Goal: Task Accomplishment & Management: Complete application form

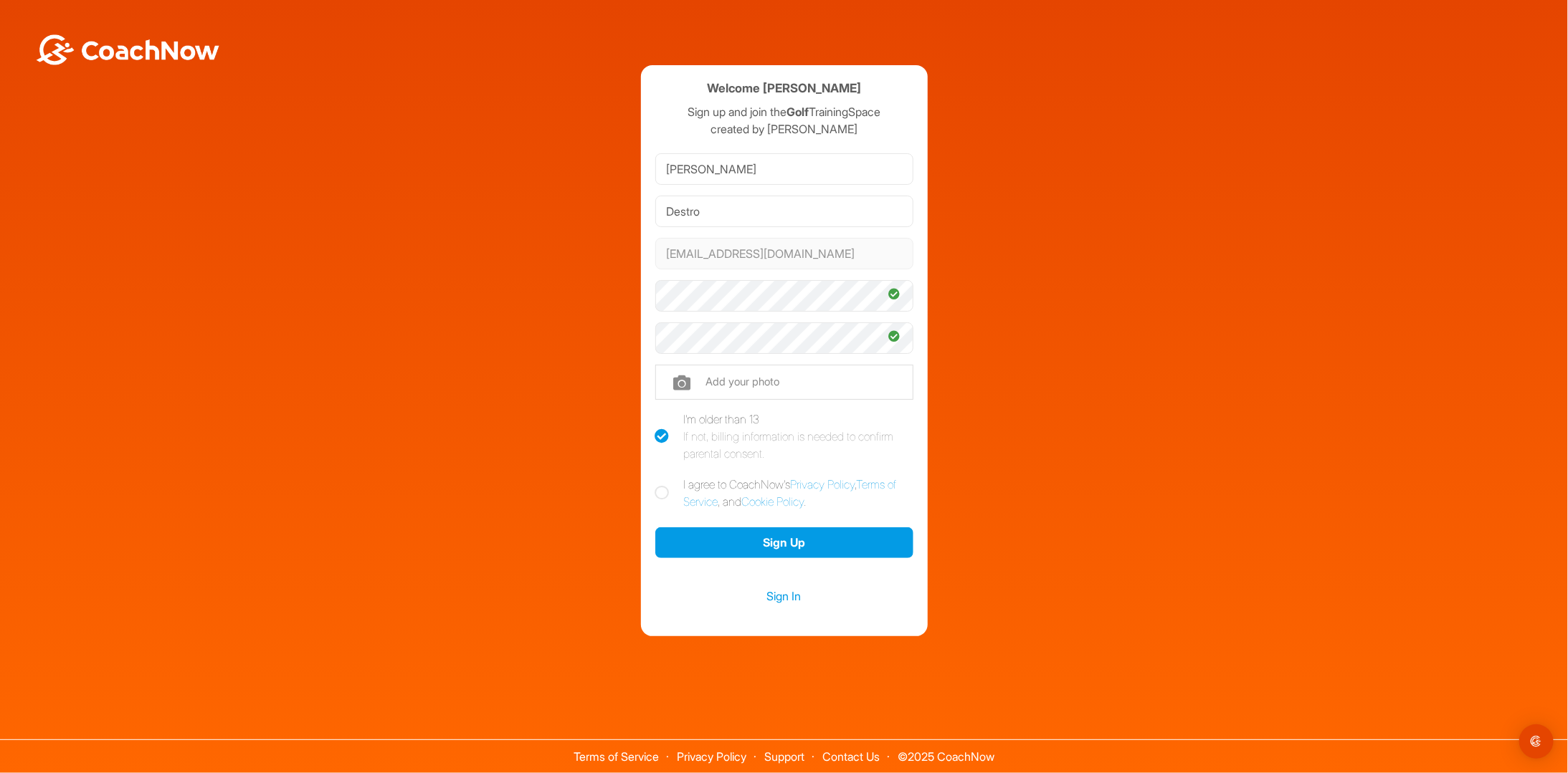
click at [664, 493] on icon at bounding box center [662, 493] width 14 height 14
click at [664, 485] on input "I agree to CoachNow's Privacy Policy , Terms of Service , and Cookie Policy ." at bounding box center [660, 480] width 9 height 9
checkbox input "true"
click at [752, 540] on button "Sign Up" at bounding box center [784, 542] width 258 height 31
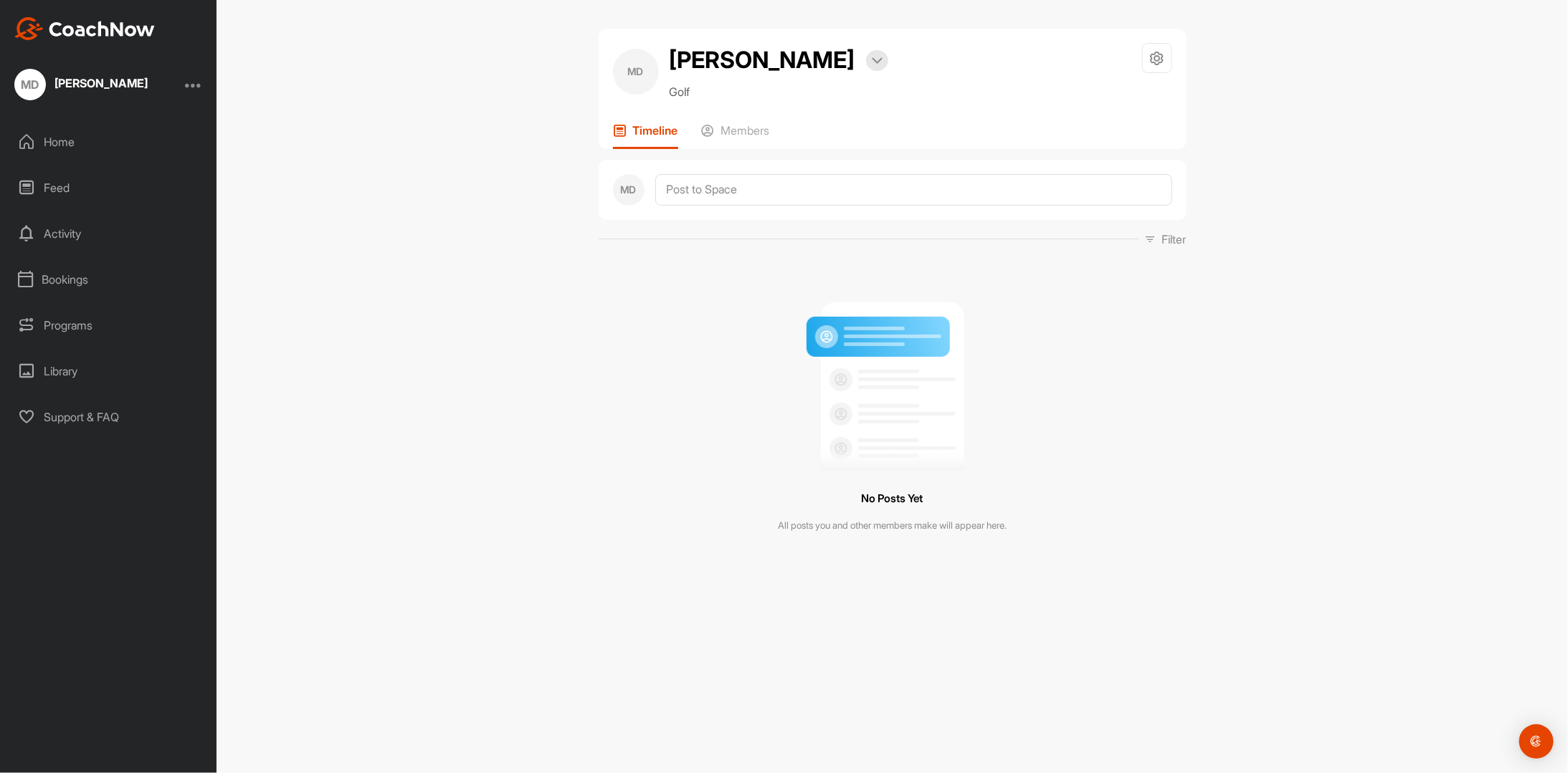
click at [1217, 369] on div "MD [PERSON_NAME] Bookings Golf Space Settings Your Notifications Leave Space Ti…" at bounding box center [892, 386] width 1351 height 773
click at [86, 144] on div "Home" at bounding box center [109, 141] width 202 height 36
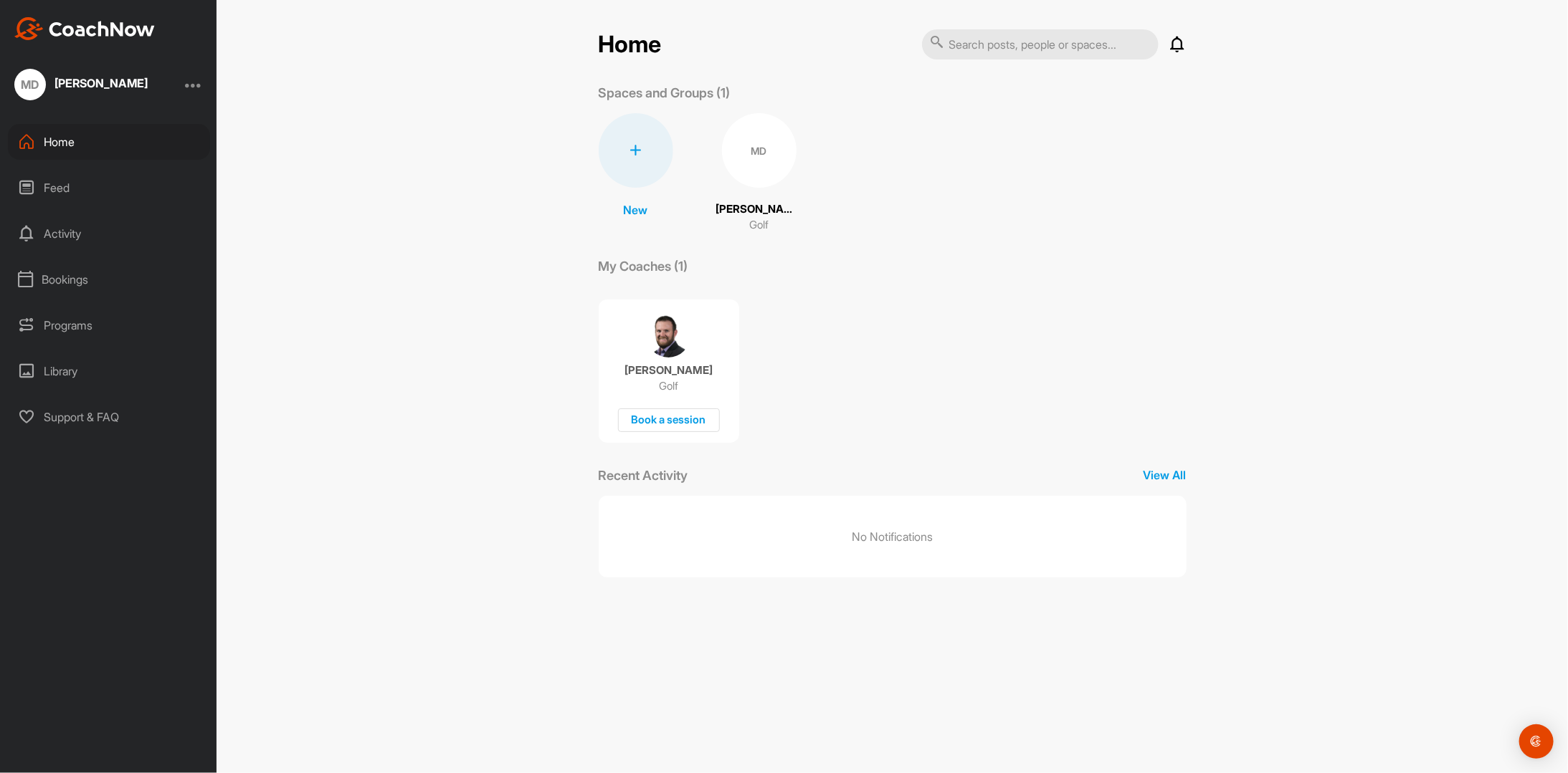
click at [73, 187] on div "Feed" at bounding box center [109, 188] width 202 height 36
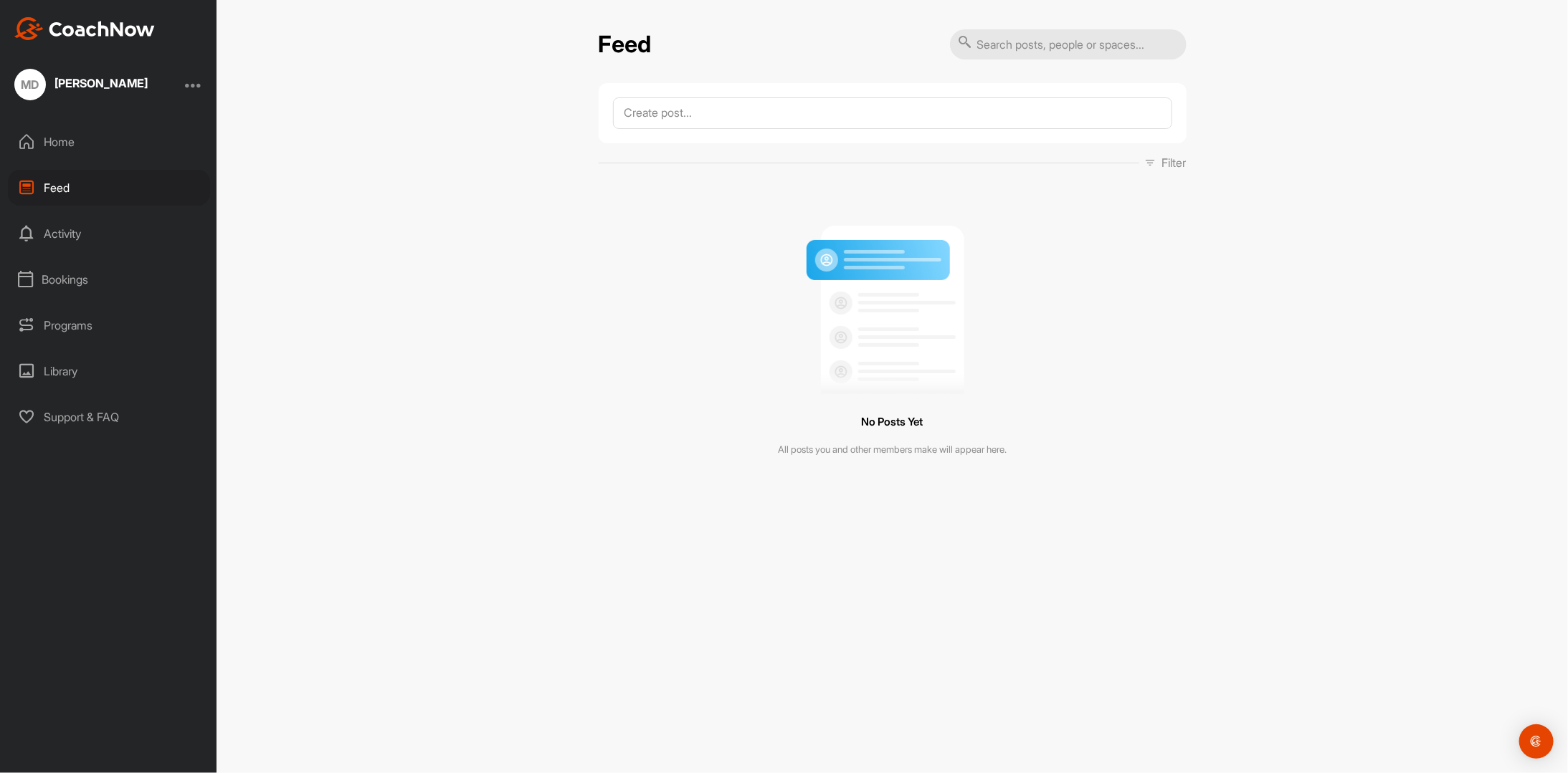
click at [74, 229] on div "Activity" at bounding box center [109, 233] width 202 height 36
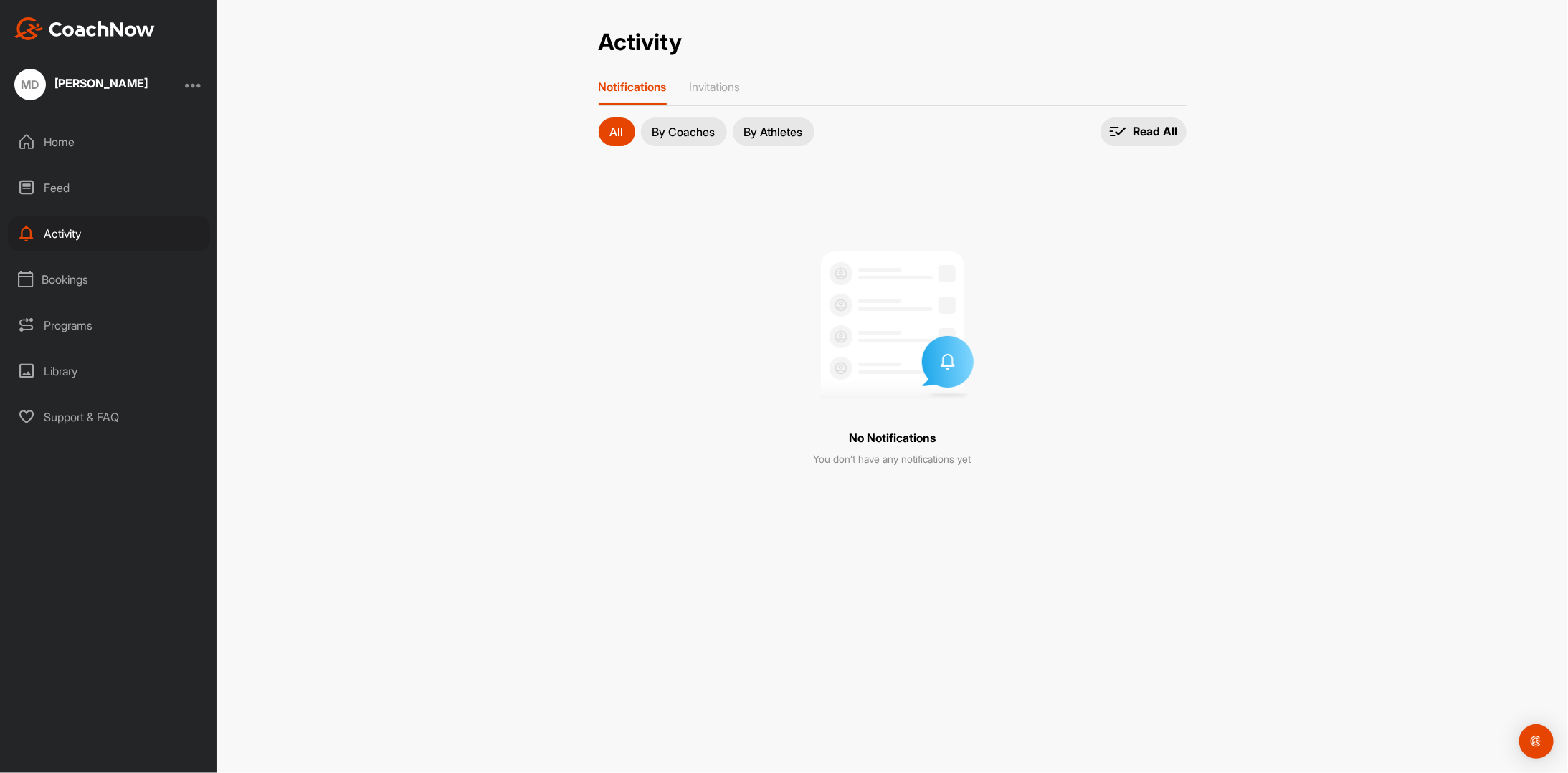
click at [77, 278] on div "Bookings" at bounding box center [109, 280] width 202 height 36
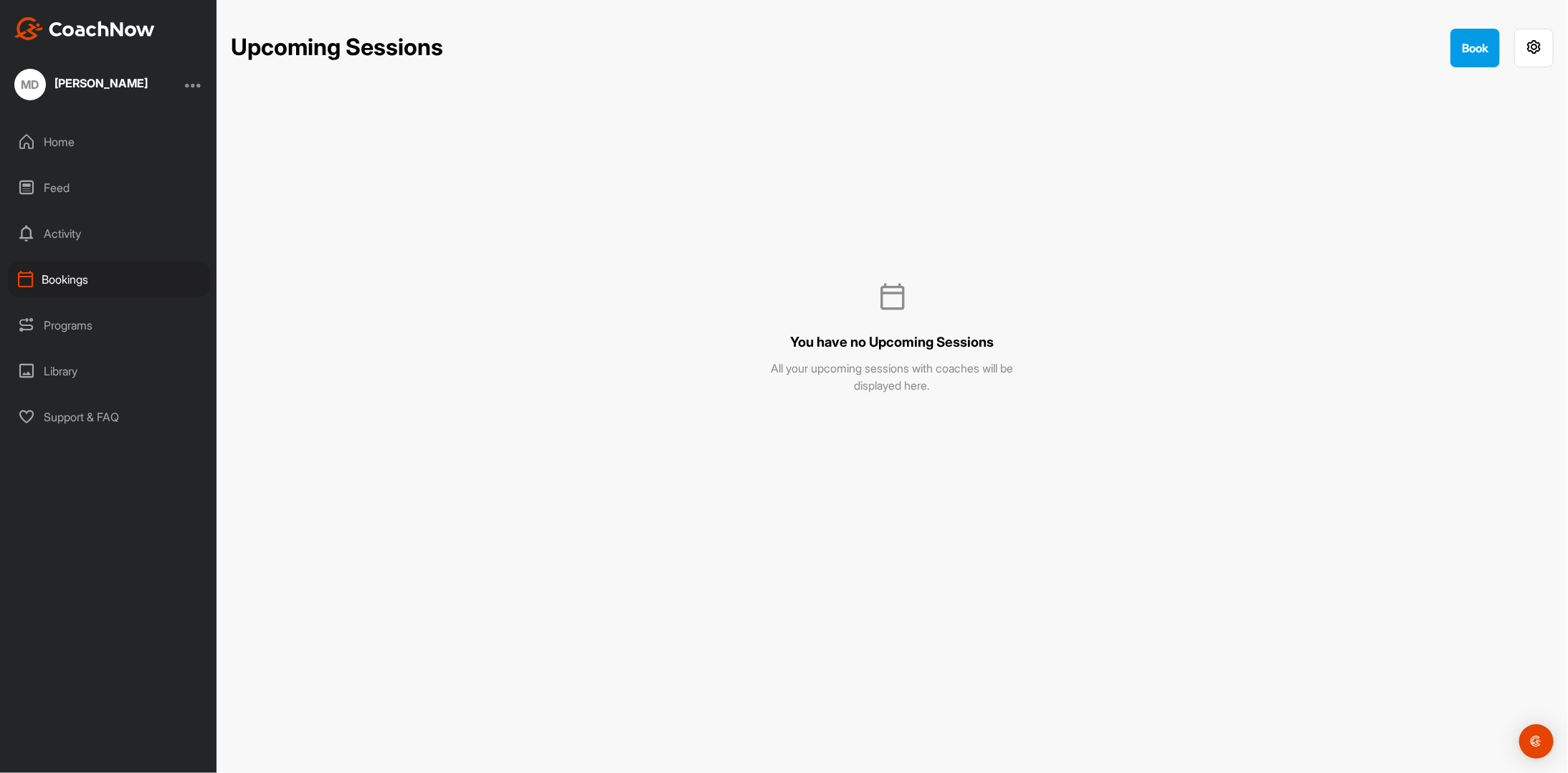
click at [72, 324] on div "Programs" at bounding box center [109, 325] width 202 height 36
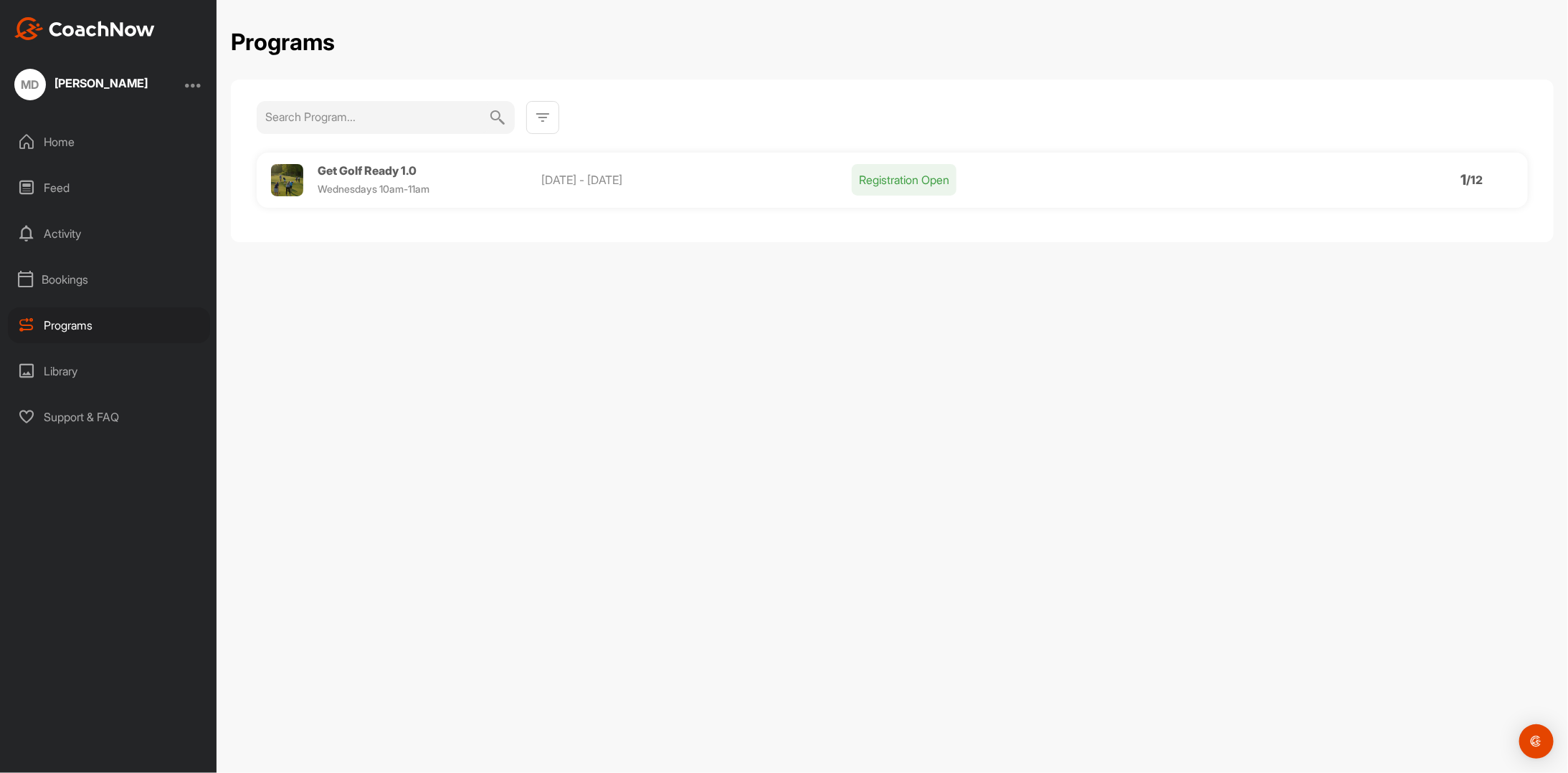
click at [78, 368] on div "Library" at bounding box center [109, 371] width 202 height 36
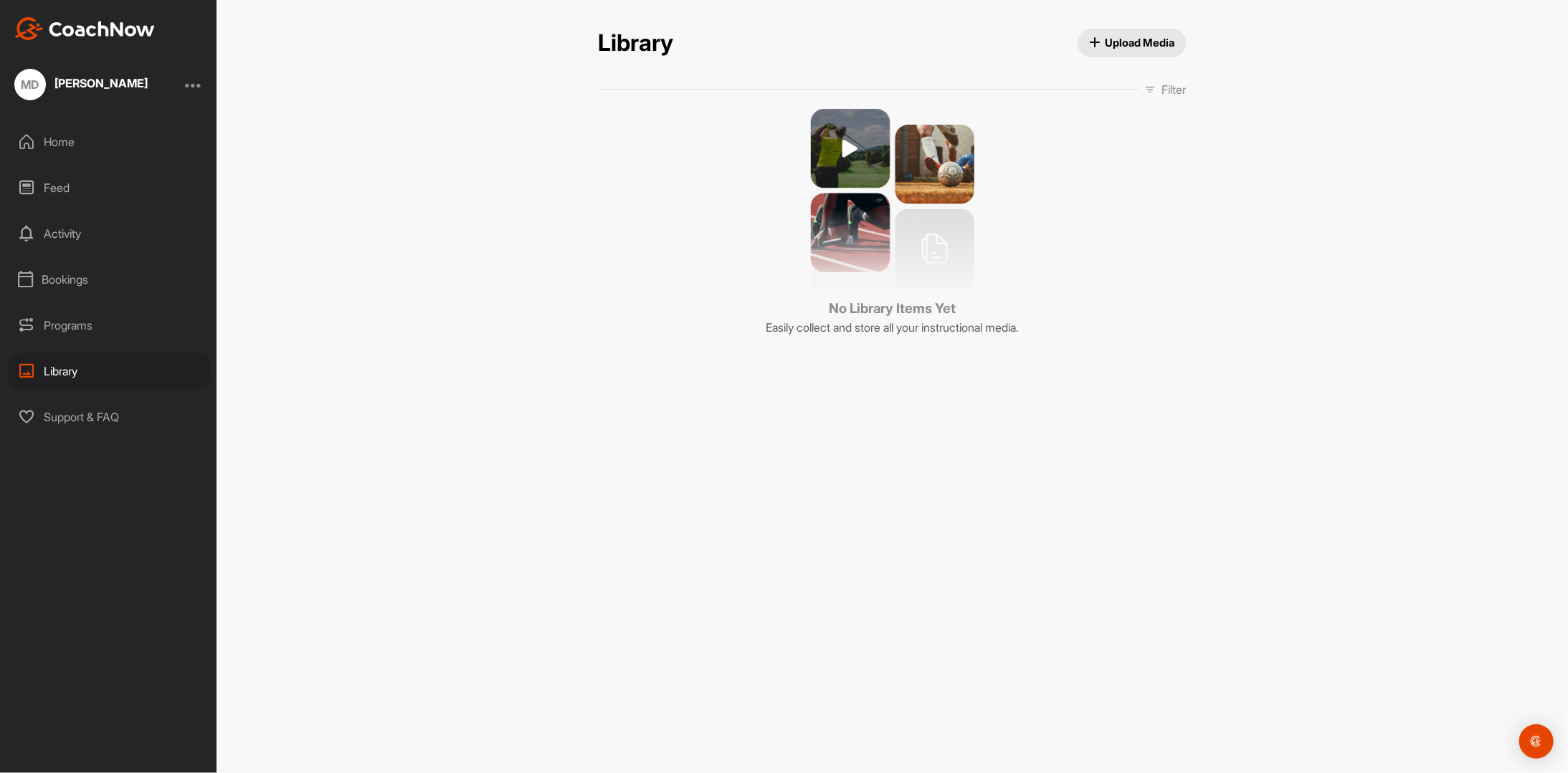
click at [87, 418] on div "Support & FAQ" at bounding box center [109, 417] width 202 height 36
click at [846, 151] on img at bounding box center [892, 198] width 163 height 179
click at [848, 147] on img at bounding box center [892, 198] width 163 height 179
click at [921, 169] on img at bounding box center [892, 198] width 163 height 179
click at [862, 233] on img at bounding box center [892, 198] width 163 height 179
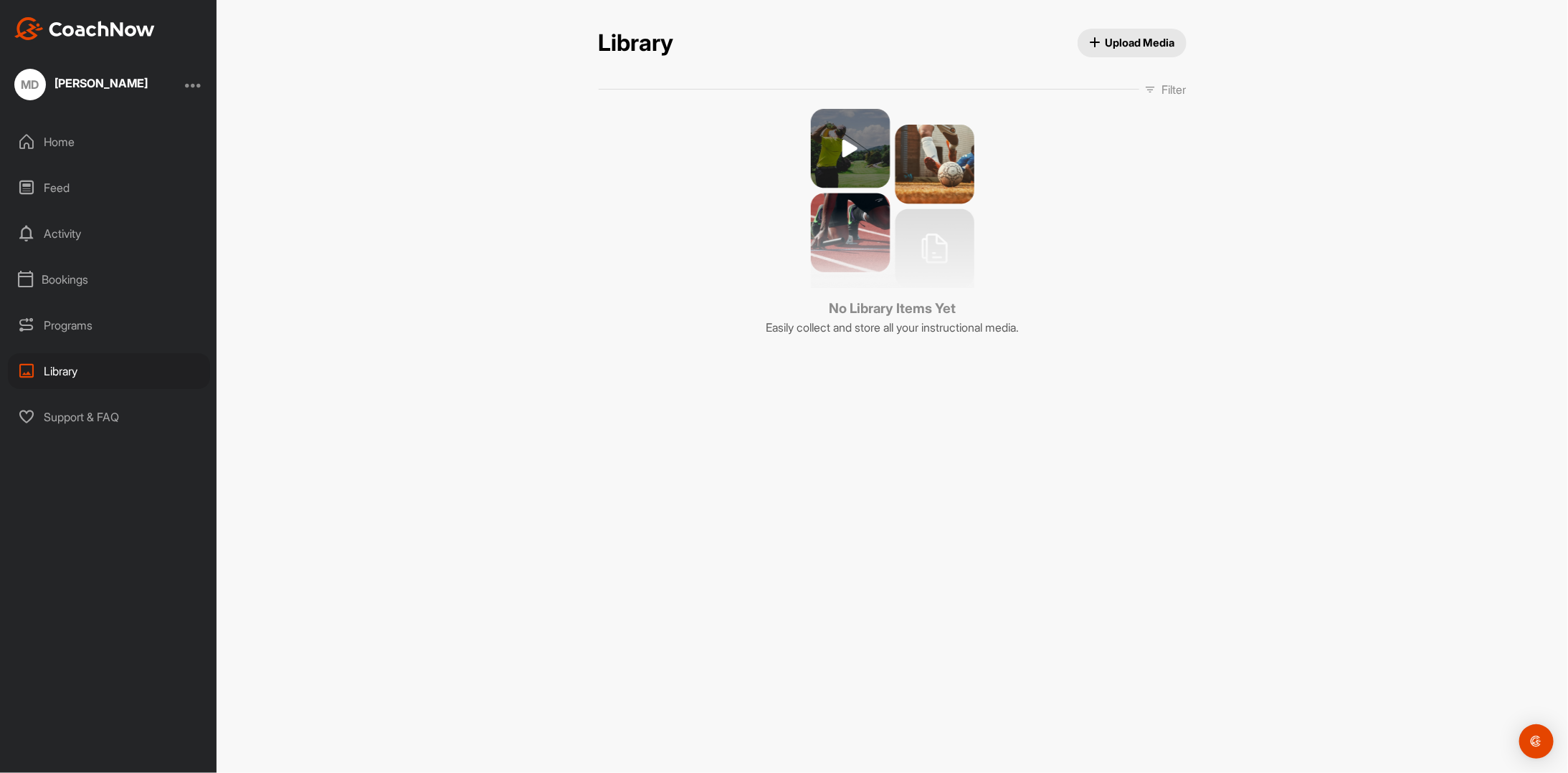
click at [104, 143] on div "Home" at bounding box center [109, 141] width 202 height 36
